Goal: Navigation & Orientation: Understand site structure

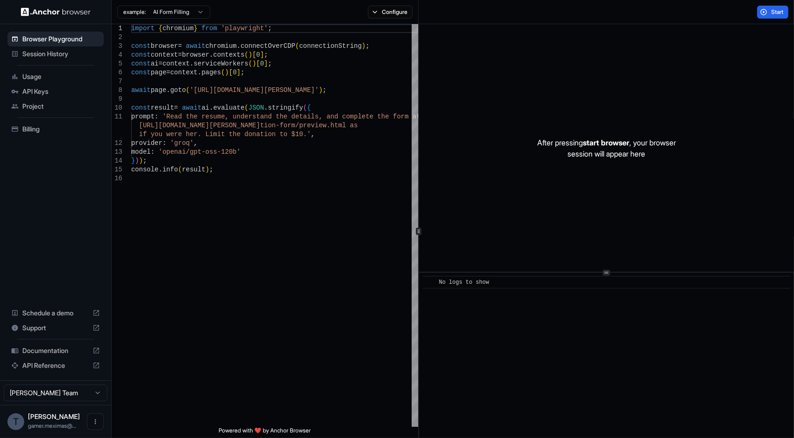
click at [41, 93] on span "API Keys" at bounding box center [61, 91] width 78 height 9
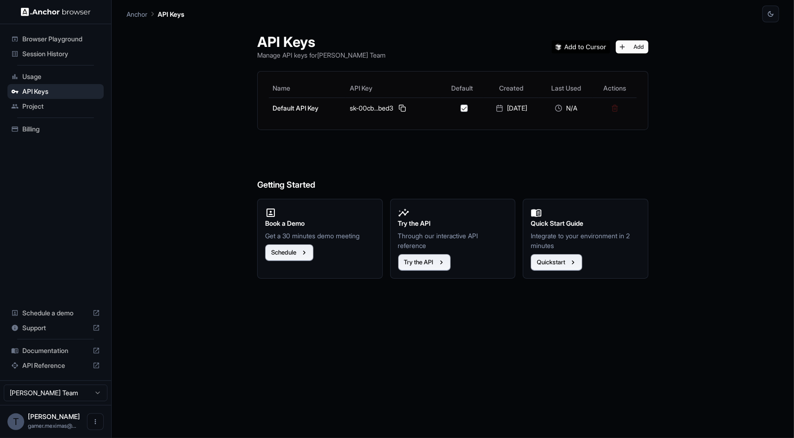
click at [41, 74] on span "Usage" at bounding box center [61, 76] width 78 height 9
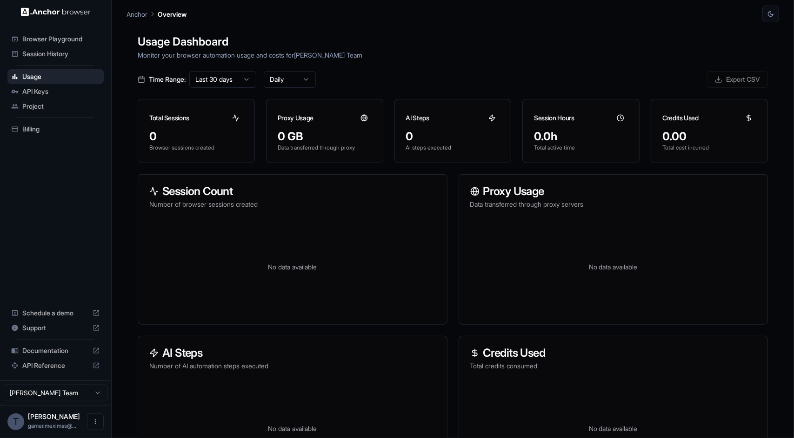
click at [42, 109] on span "Project" at bounding box center [61, 106] width 78 height 9
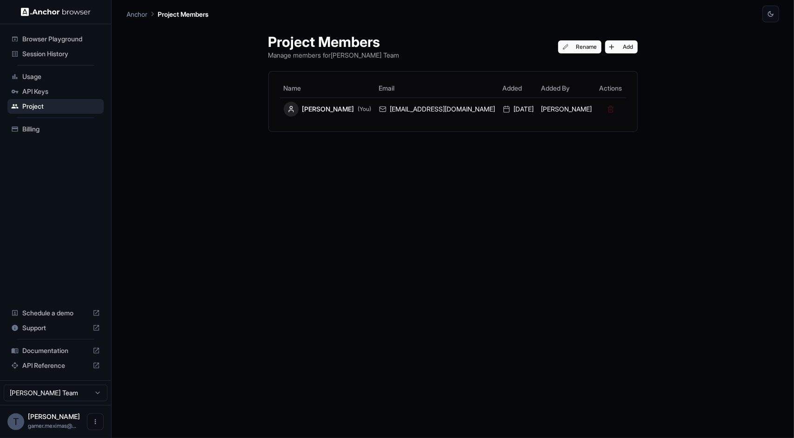
click at [45, 90] on span "API Keys" at bounding box center [61, 91] width 78 height 9
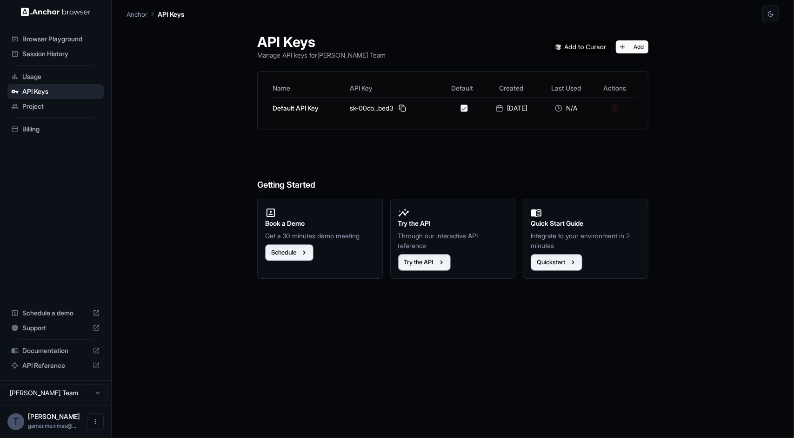
click at [47, 78] on span "Usage" at bounding box center [61, 76] width 78 height 9
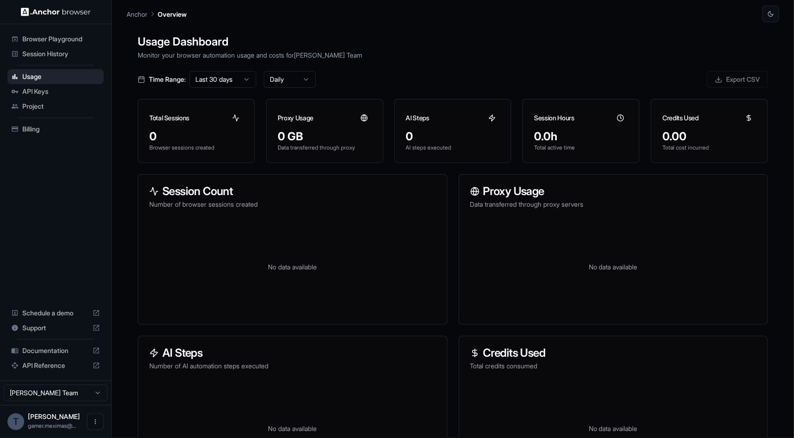
click at [66, 36] on span "Browser Playground" at bounding box center [61, 38] width 78 height 9
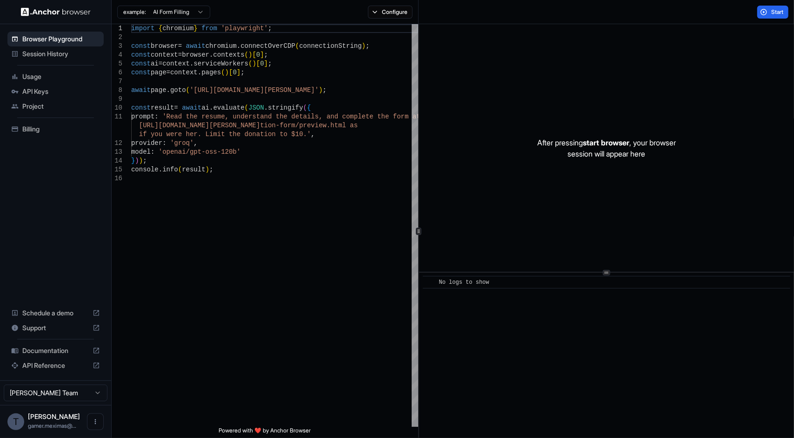
click at [62, 54] on span "Session History" at bounding box center [61, 53] width 78 height 9
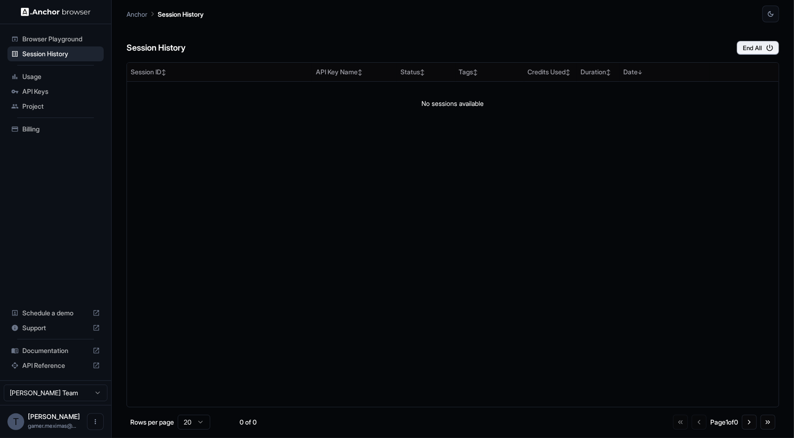
click at [31, 130] on span "Billing" at bounding box center [61, 129] width 78 height 9
